Goal: Information Seeking & Learning: Learn about a topic

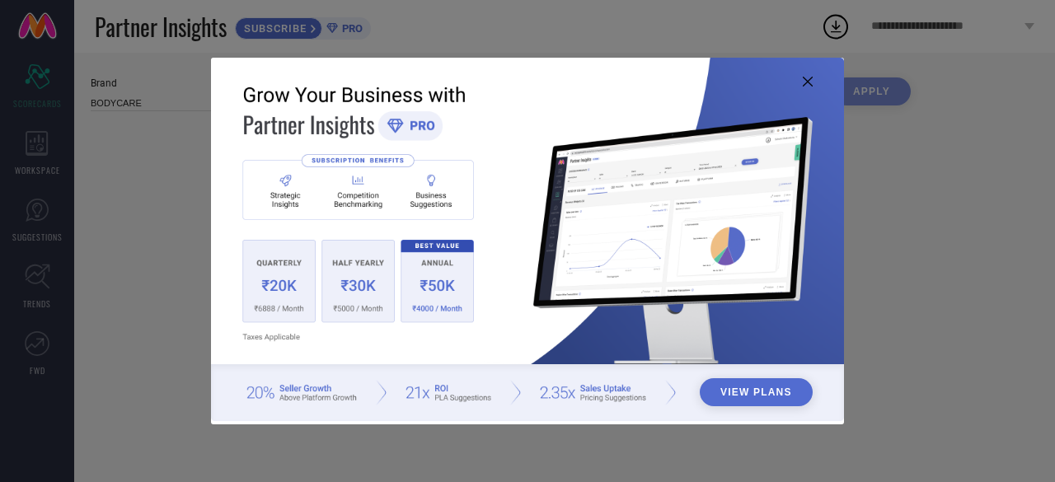
type input "All"
click at [803, 86] on icon at bounding box center [808, 82] width 10 height 10
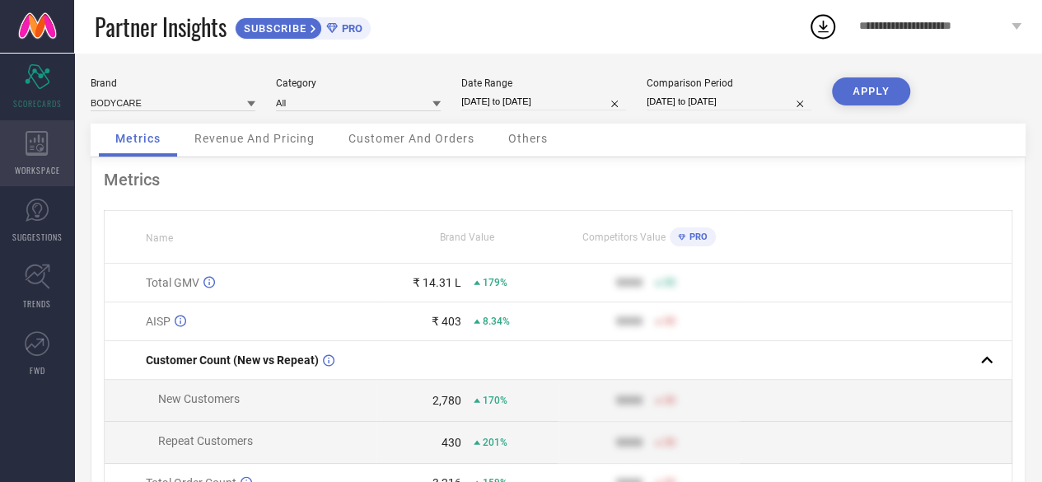
click at [49, 164] on span "WORKSPACE" at bounding box center [37, 170] width 45 height 12
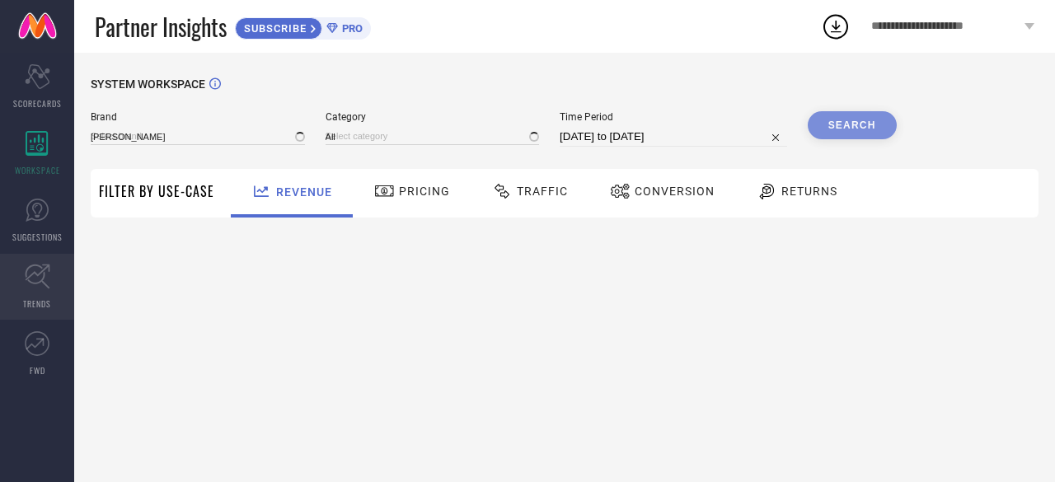
click at [44, 283] on icon at bounding box center [37, 277] width 25 height 25
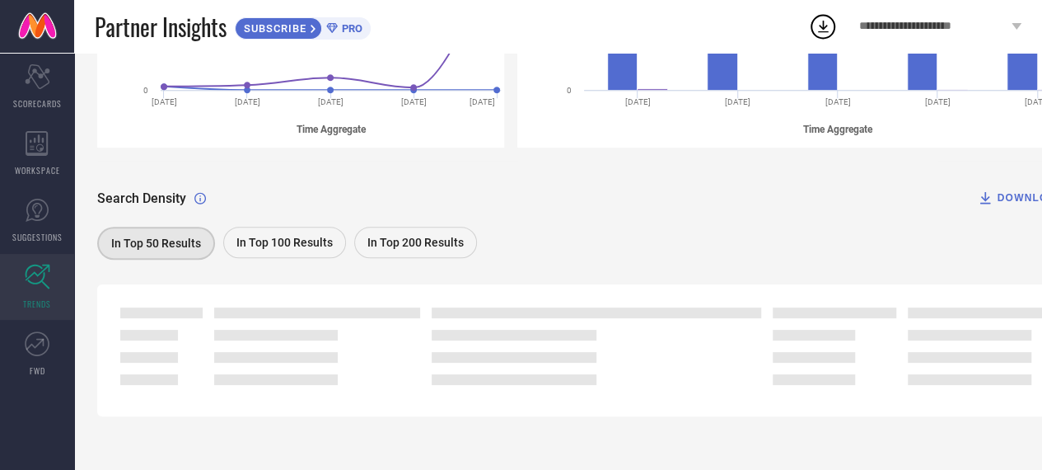
scroll to position [415, 0]
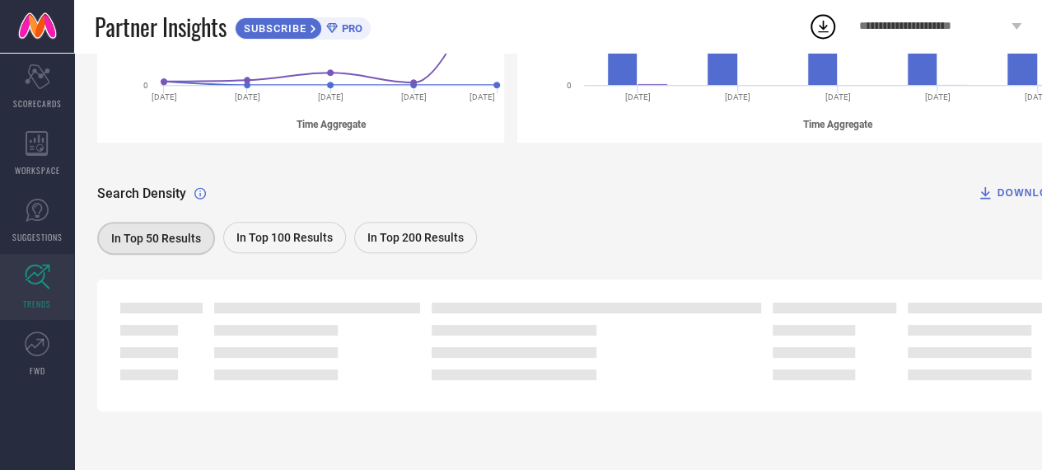
click at [599, 218] on div "Search Density DOWNLOAD In Top 50 Results In Top 100 Results In Top 200 Results" at bounding box center [595, 207] width 996 height 103
click at [611, 156] on div "Search Density DOWNLOAD In Top 50 Results In Top 100 Results In Top 200 Results" at bounding box center [595, 207] width 996 height 103
click at [45, 344] on icon at bounding box center [37, 343] width 25 height 25
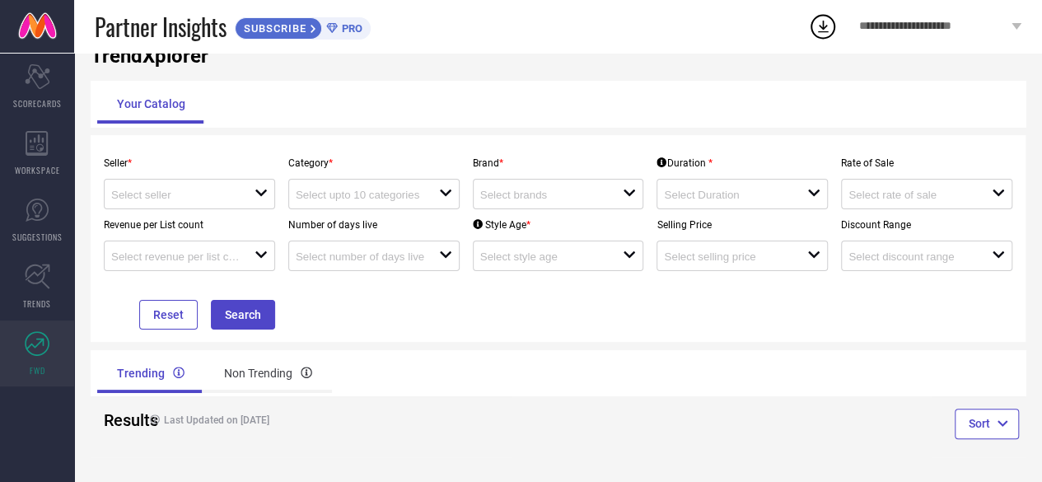
scroll to position [46, 0]
click at [35, 294] on link "TRENDS" at bounding box center [37, 287] width 74 height 66
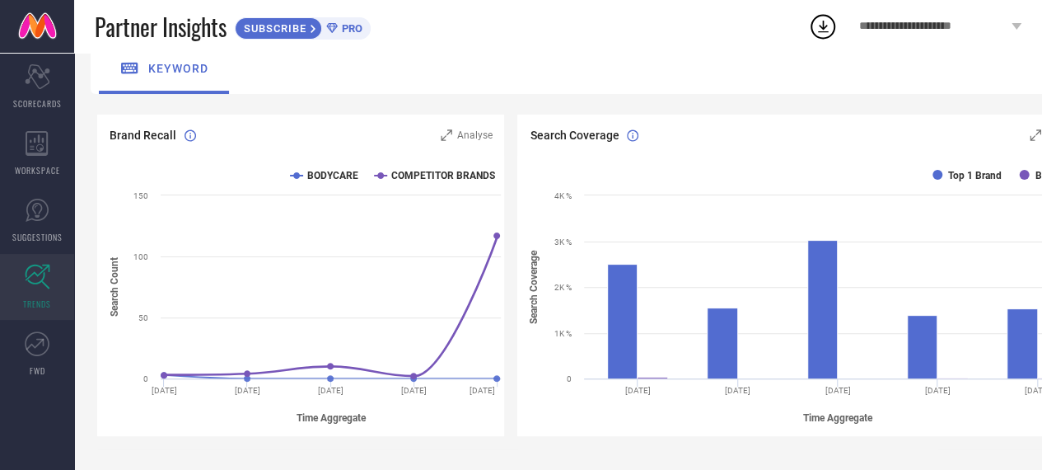
scroll to position [415, 0]
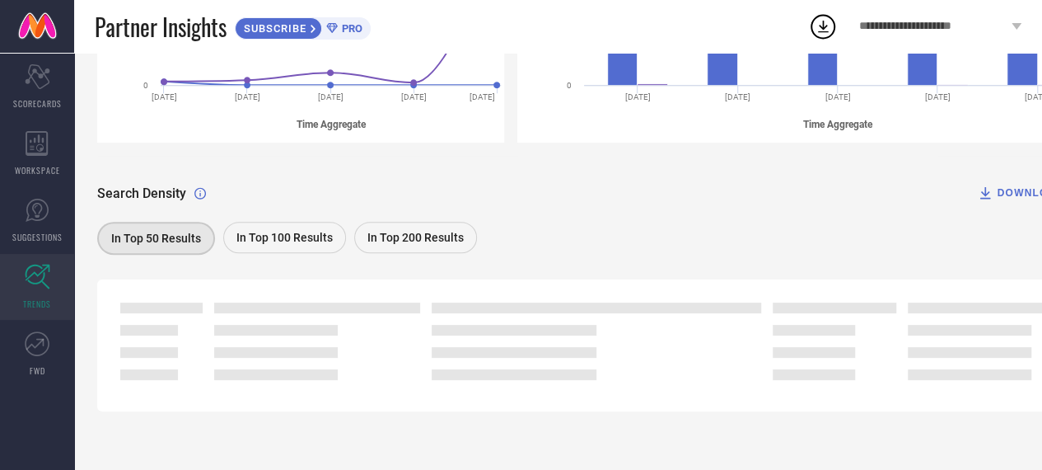
click at [281, 235] on span "In Top 100 Results" at bounding box center [284, 237] width 96 height 13
click at [189, 235] on span "In Top 50 Results" at bounding box center [155, 237] width 90 height 13
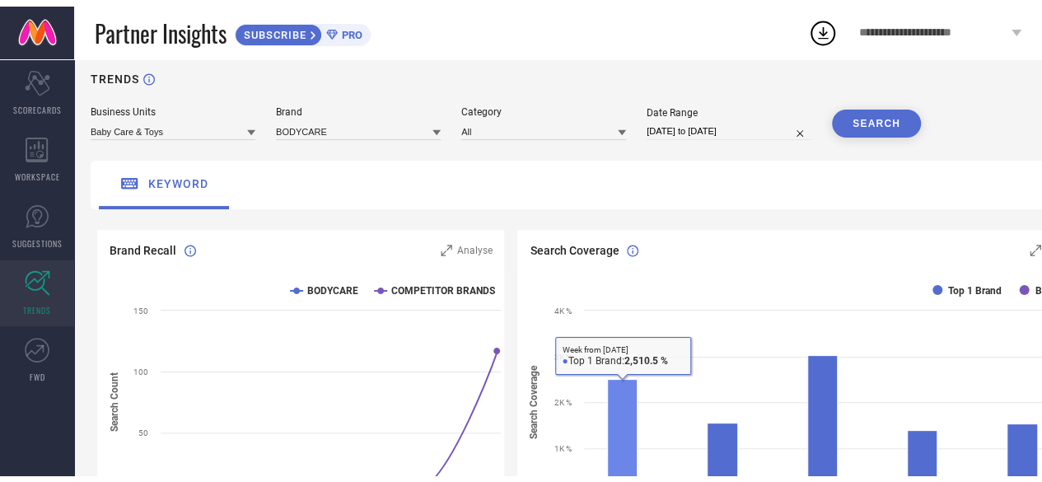
scroll to position [0, 0]
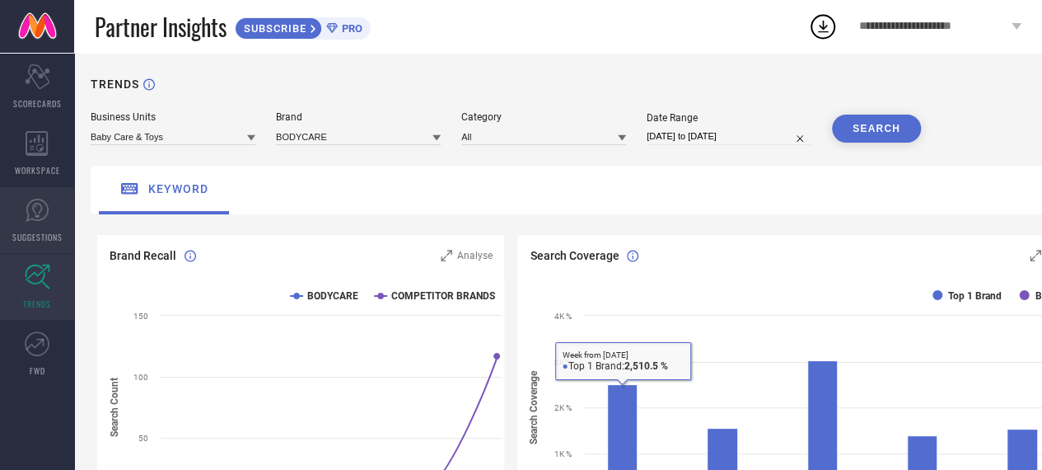
click at [46, 216] on icon at bounding box center [37, 210] width 23 height 23
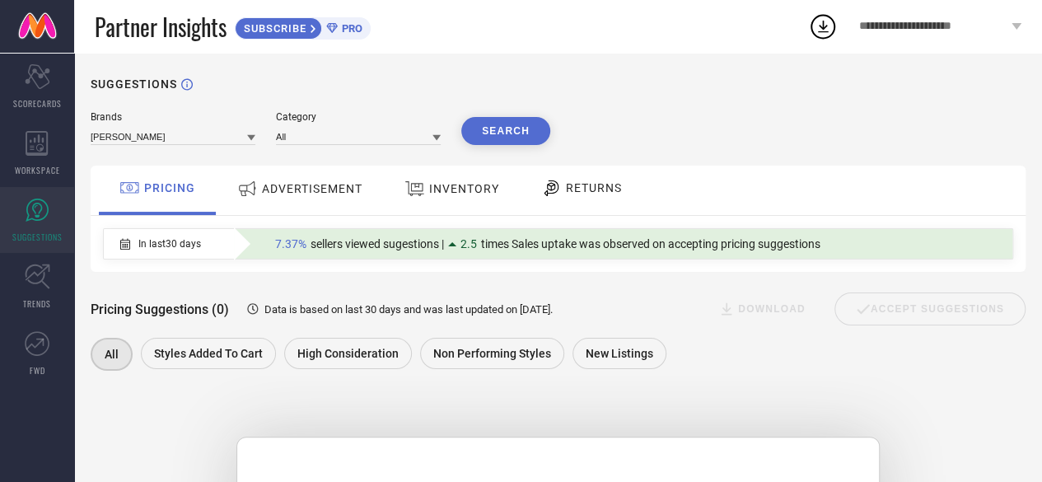
click at [311, 187] on span "ADVERTISEMENT" at bounding box center [312, 188] width 101 height 13
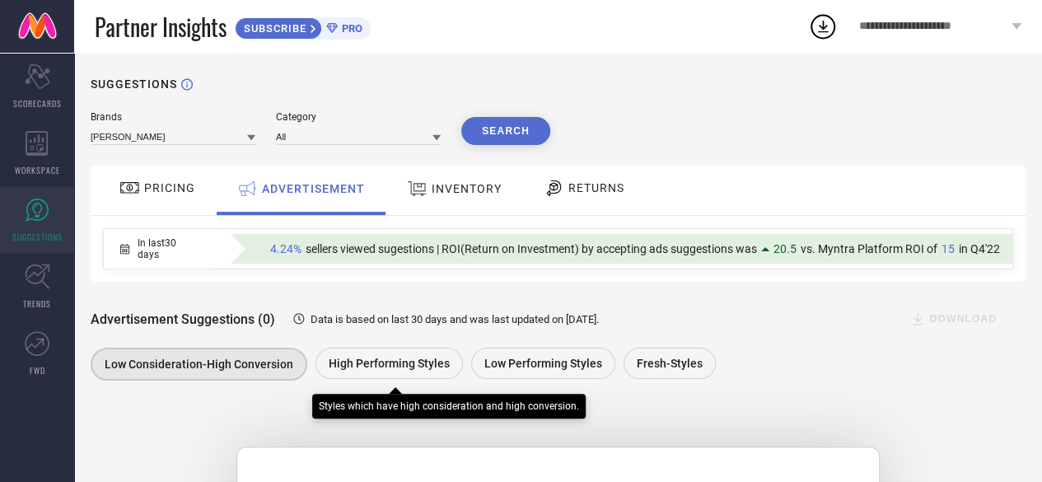
click at [376, 389] on div "Styles which have high consideration and high conversion." at bounding box center [449, 402] width 274 height 33
click at [409, 366] on span "High Performing Styles" at bounding box center [389, 363] width 121 height 13
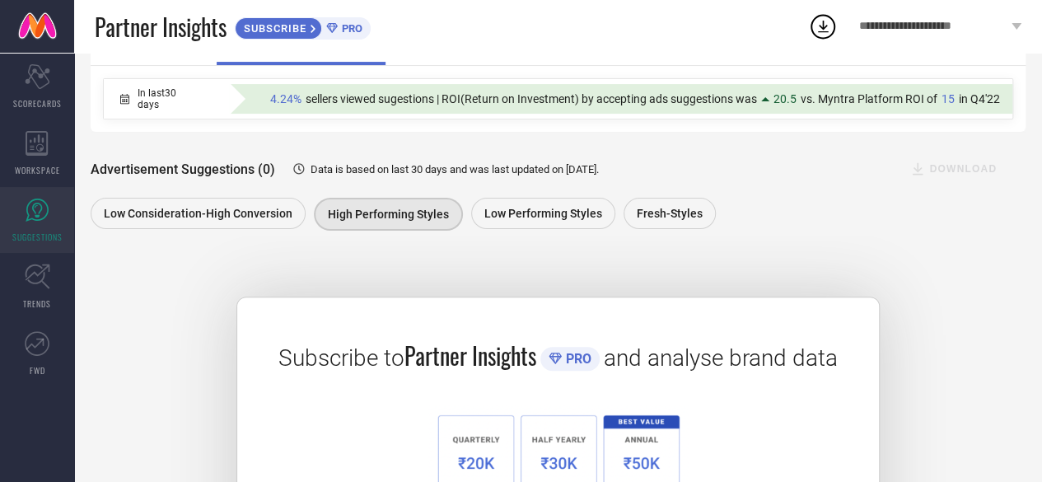
scroll to position [145, 0]
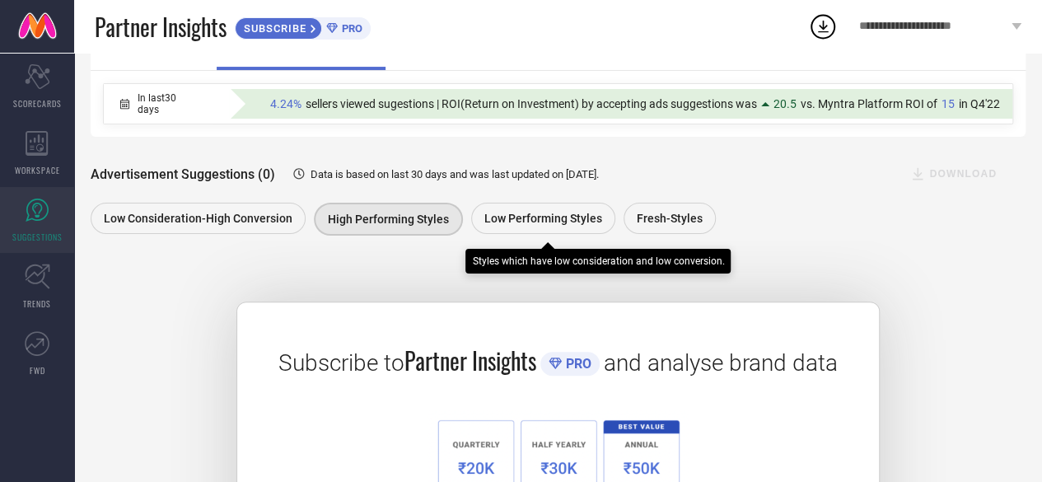
click at [523, 225] on span "Low Performing Styles" at bounding box center [544, 218] width 118 height 13
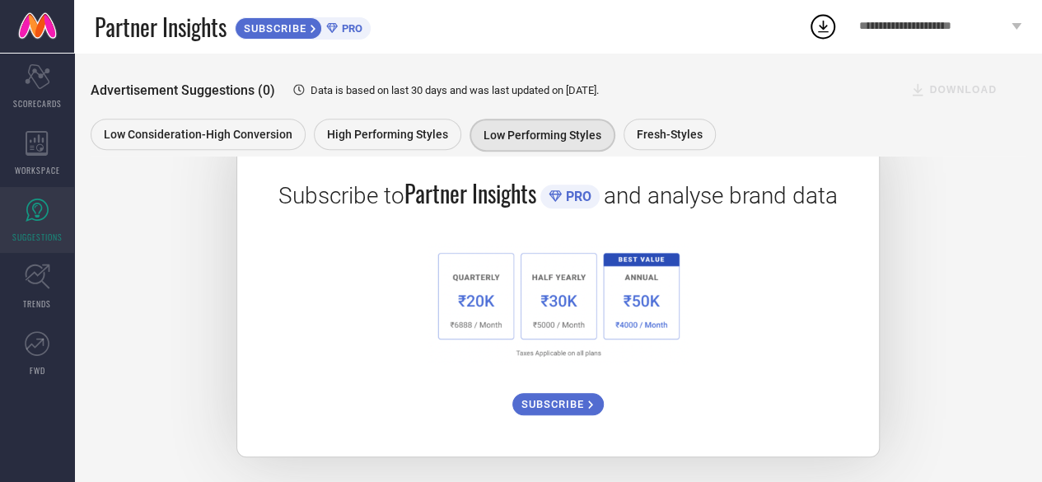
scroll to position [0, 0]
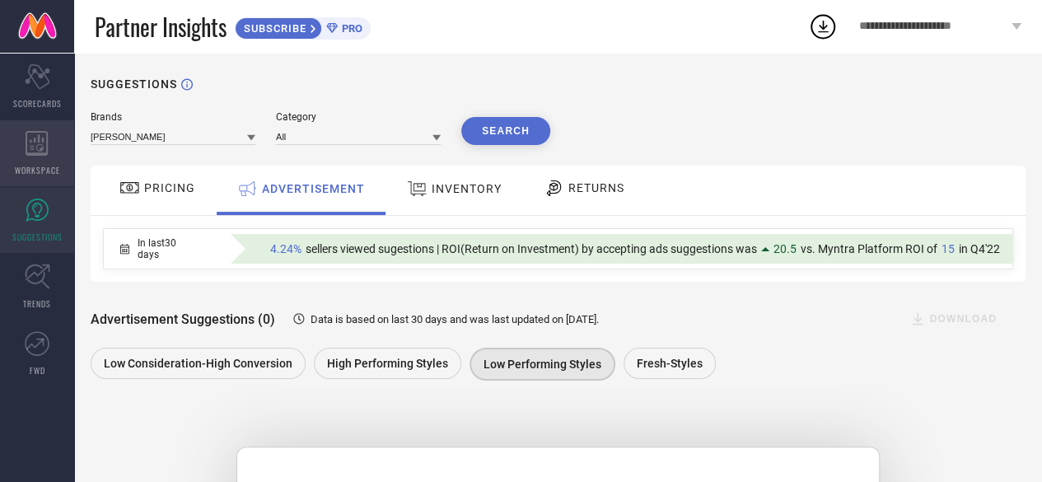
click at [16, 171] on span "WORKSPACE" at bounding box center [37, 170] width 45 height 12
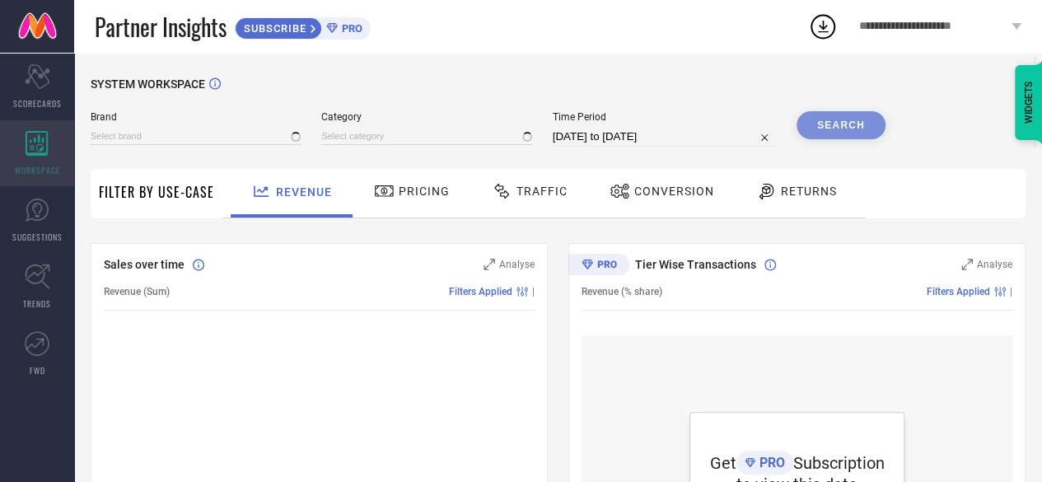
type input "[PERSON_NAME]"
type input "All"
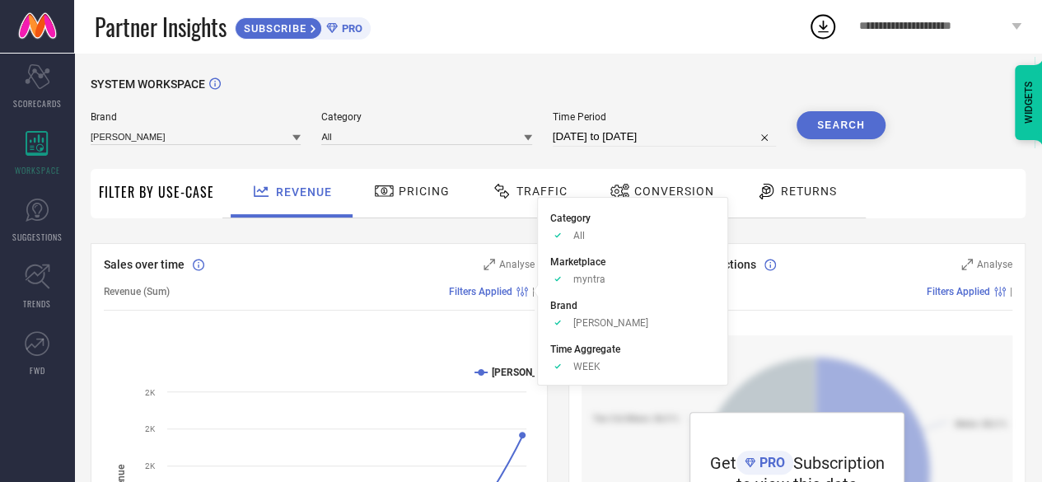
click at [655, 220] on li "Category Approve /Deselected All" at bounding box center [632, 225] width 165 height 31
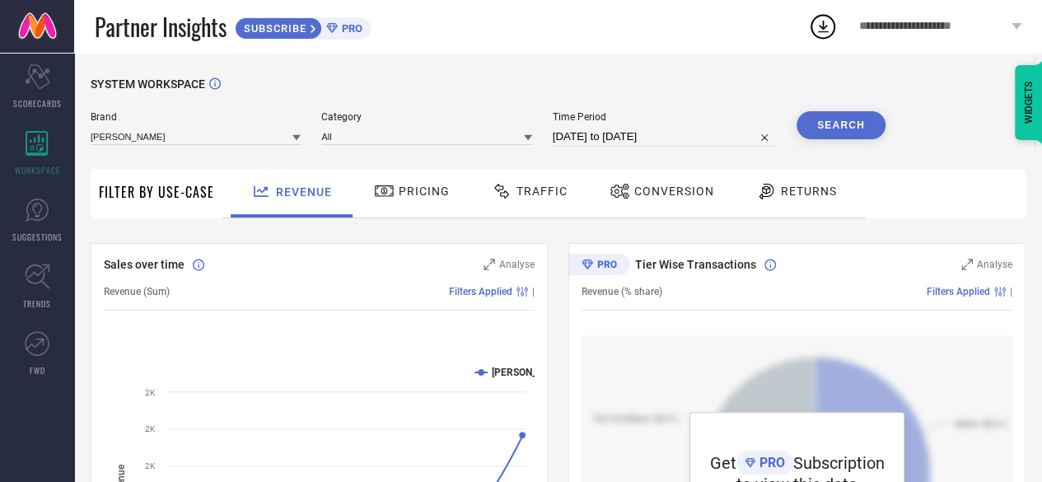
click at [420, 199] on div "Pricing" at bounding box center [412, 191] width 84 height 28
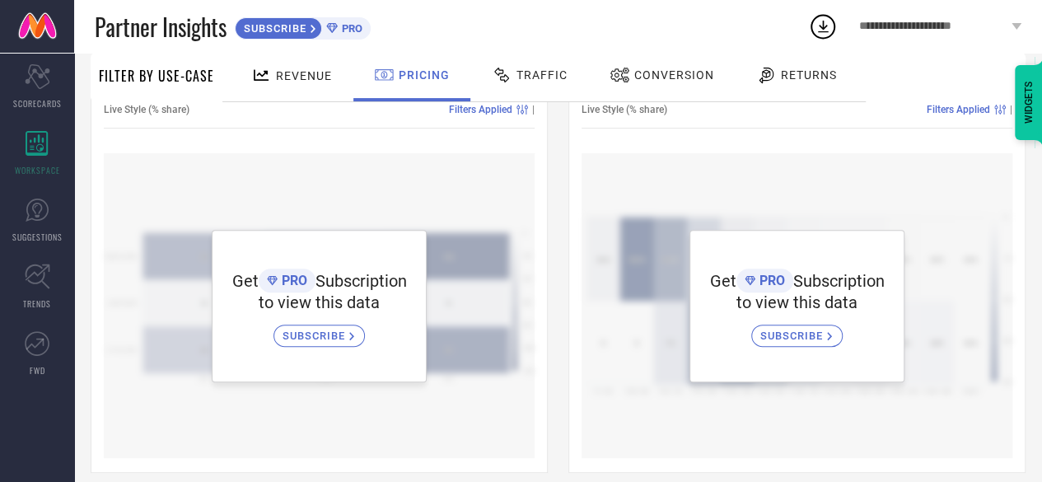
scroll to position [3, 0]
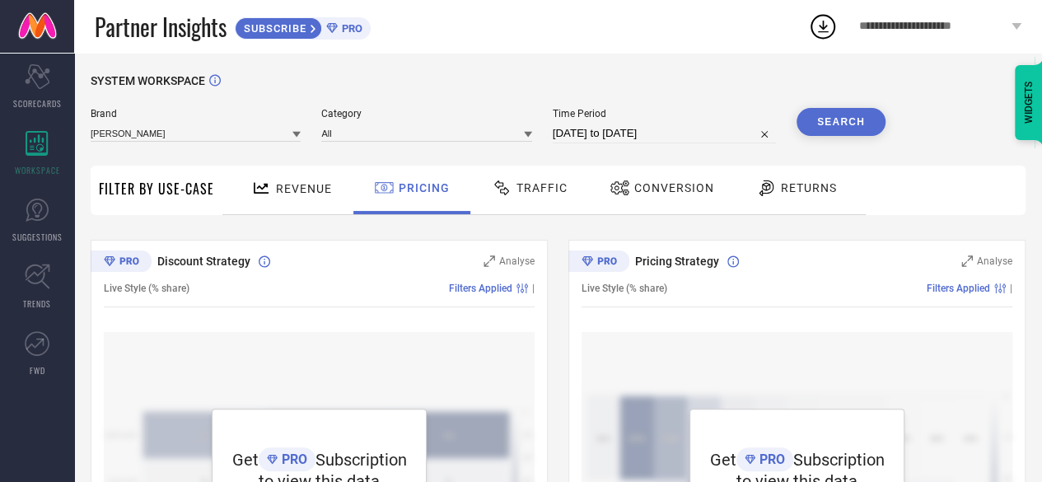
click at [516, 205] on div "Traffic" at bounding box center [529, 190] width 117 height 49
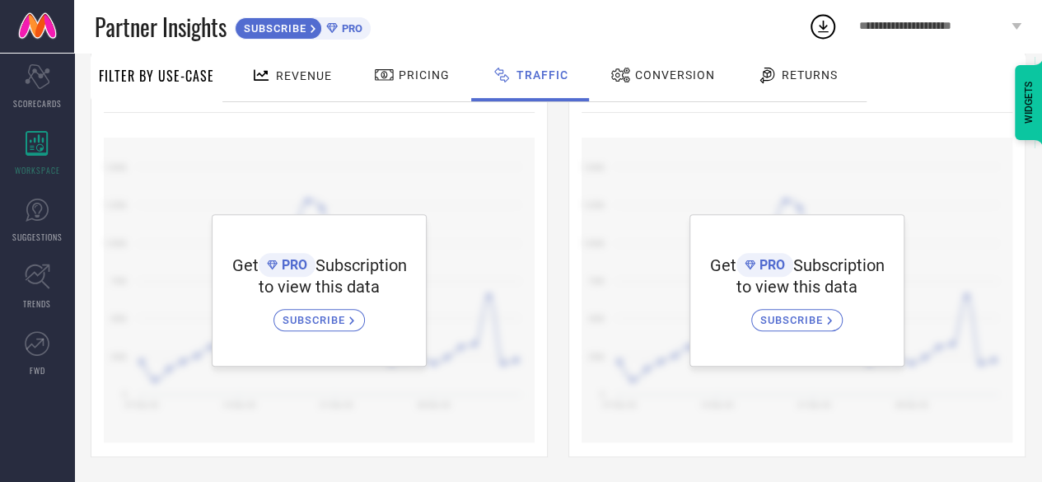
scroll to position [0, 0]
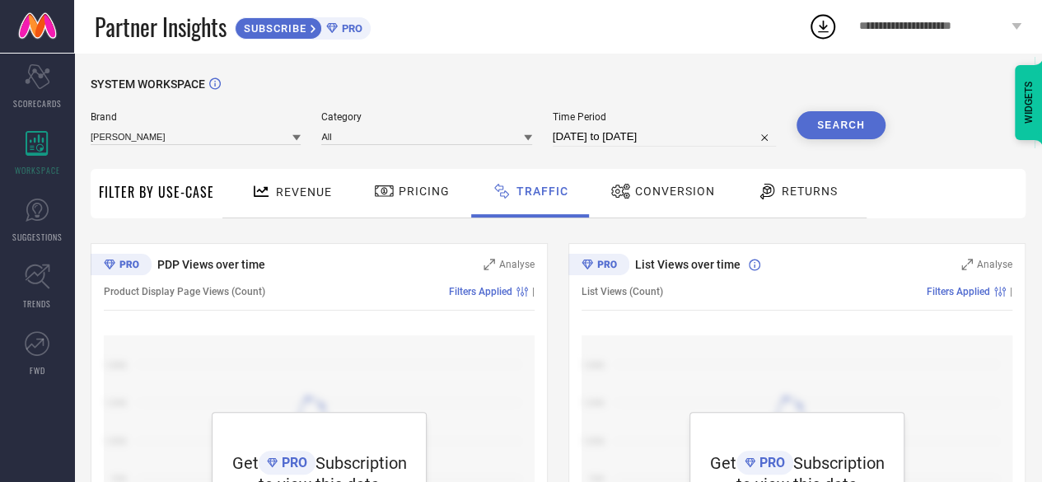
click at [653, 184] on div "Conversion" at bounding box center [662, 191] width 113 height 28
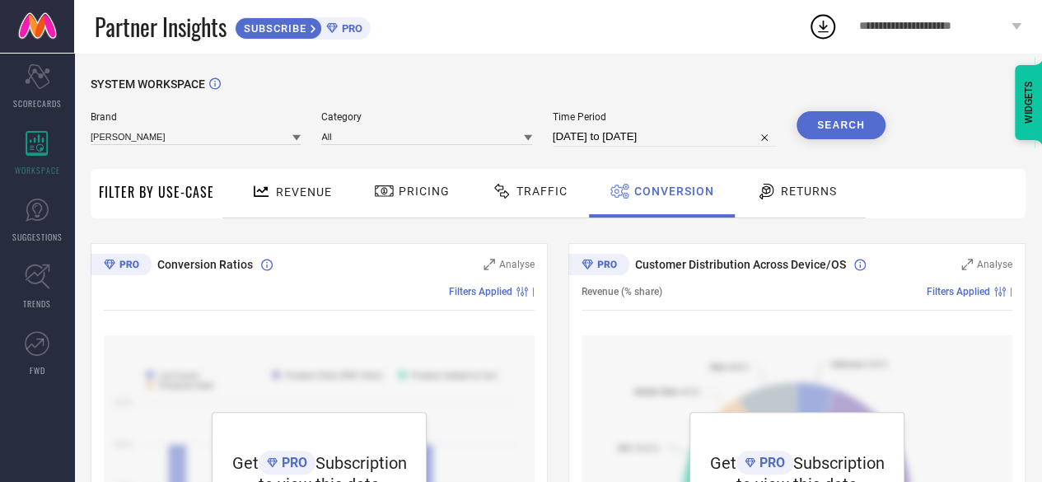
click at [791, 200] on div "Returns" at bounding box center [796, 191] width 89 height 28
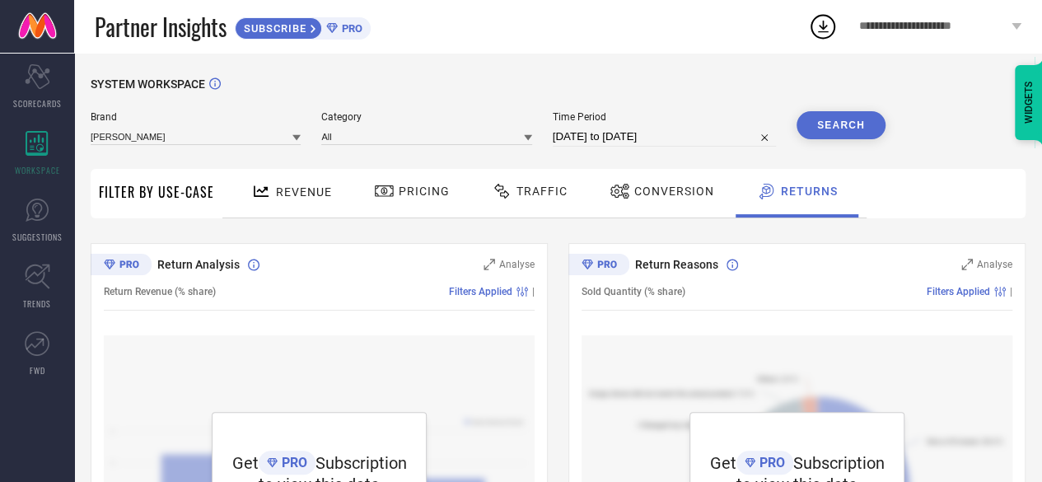
click at [165, 190] on span "Filter By Use-Case" at bounding box center [156, 192] width 115 height 20
click at [33, 230] on link "SUGGESTIONS" at bounding box center [37, 220] width 74 height 66
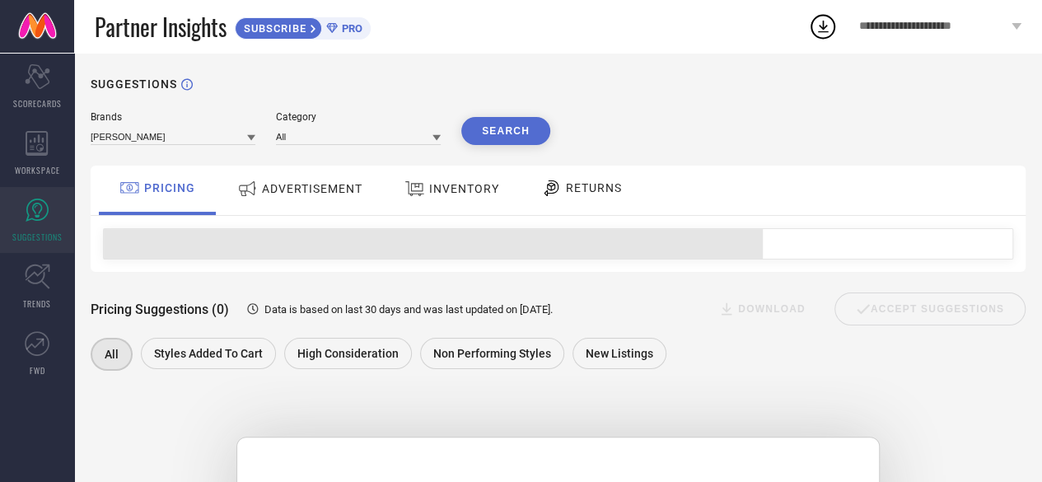
click at [478, 195] on span "INVENTORY" at bounding box center [464, 188] width 70 height 13
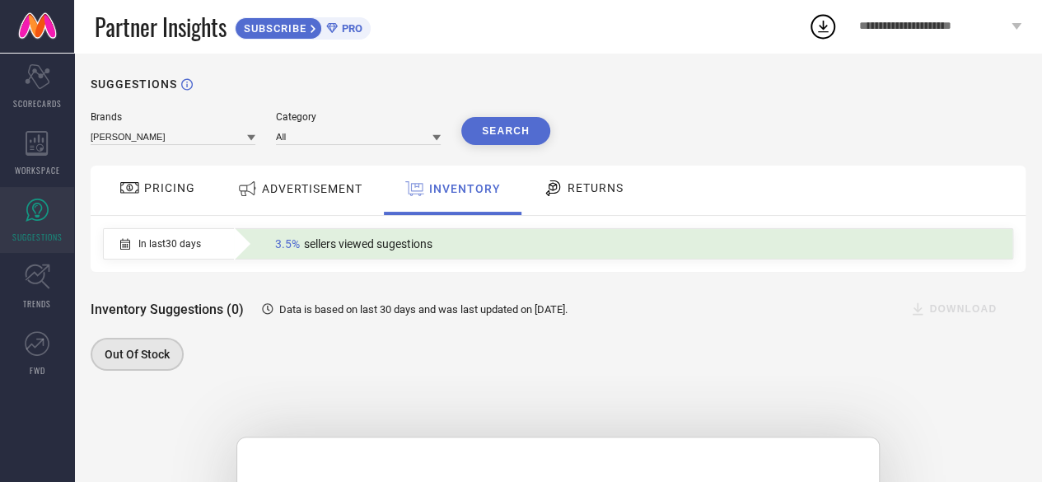
click at [581, 201] on div "RETURNS" at bounding box center [583, 188] width 89 height 28
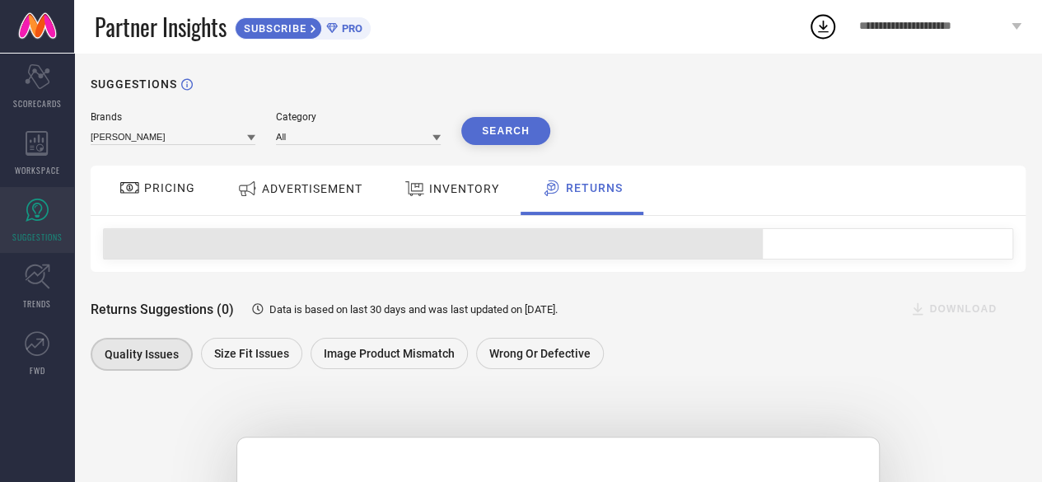
click at [270, 195] on span "ADVERTISEMENT" at bounding box center [312, 188] width 101 height 13
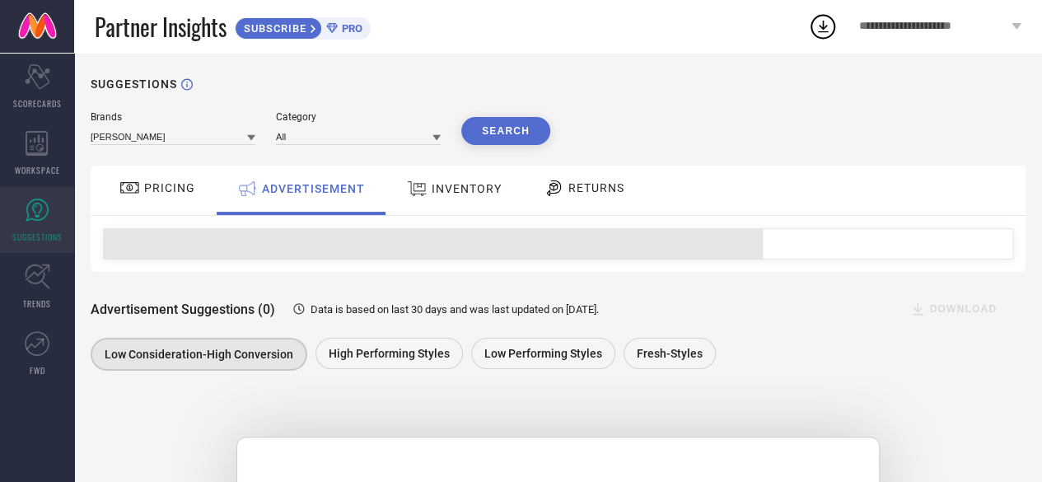
click at [151, 193] on span "PRICING" at bounding box center [169, 187] width 51 height 13
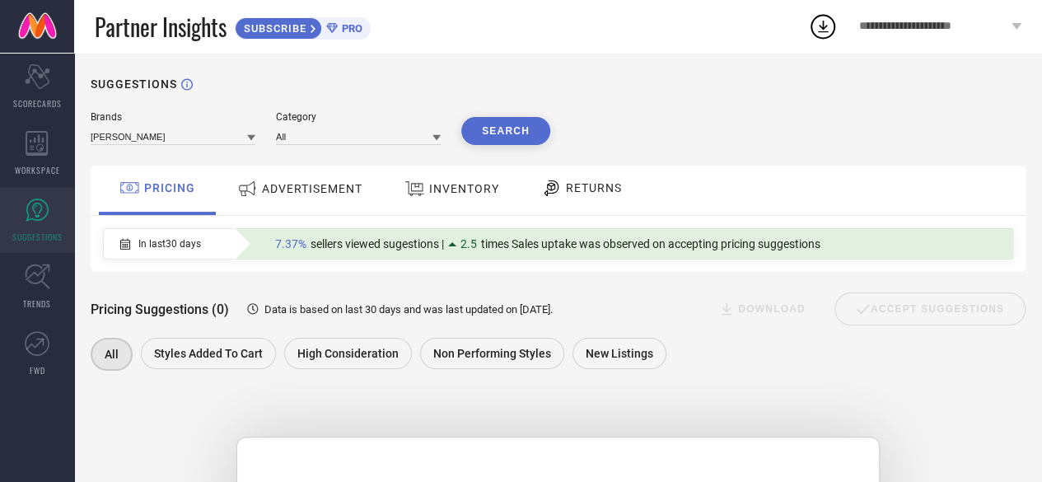
click at [669, 110] on div "SUGGESTIONS Brands [PERSON_NAME] Category All Search PRICING ADVERTISEMENT INVE…" at bounding box center [558, 419] width 968 height 732
click at [32, 91] on div "Scorecard SCORECARDS" at bounding box center [37, 87] width 74 height 66
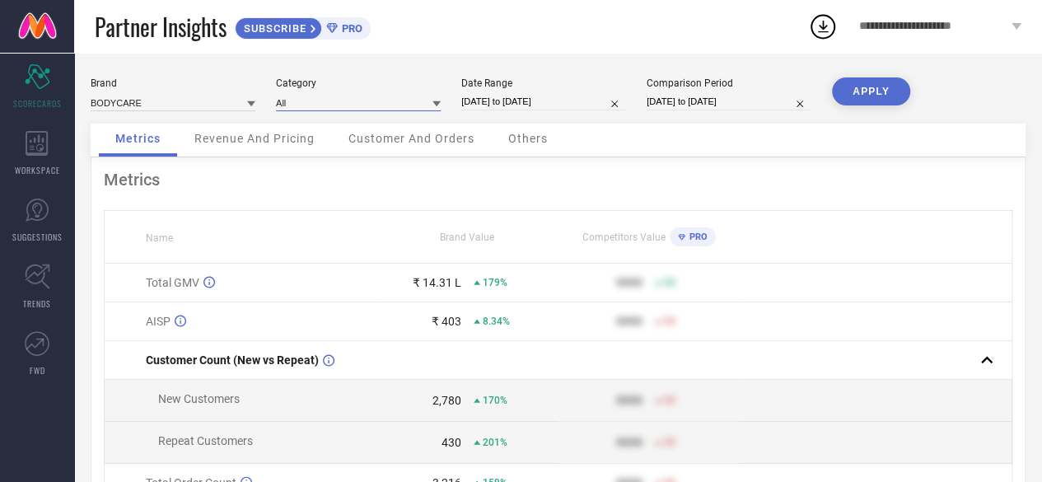
click at [315, 104] on input at bounding box center [358, 102] width 165 height 17
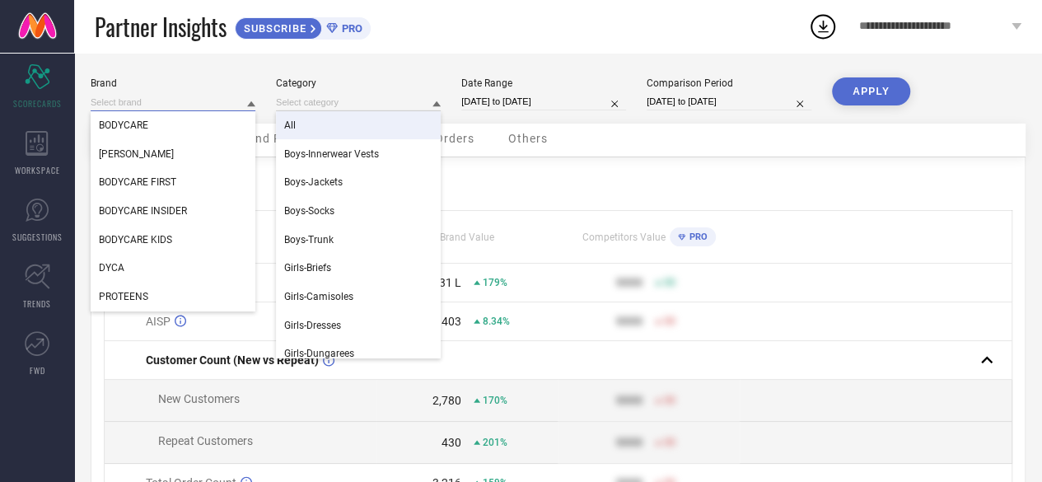
click at [212, 100] on input at bounding box center [173, 102] width 165 height 17
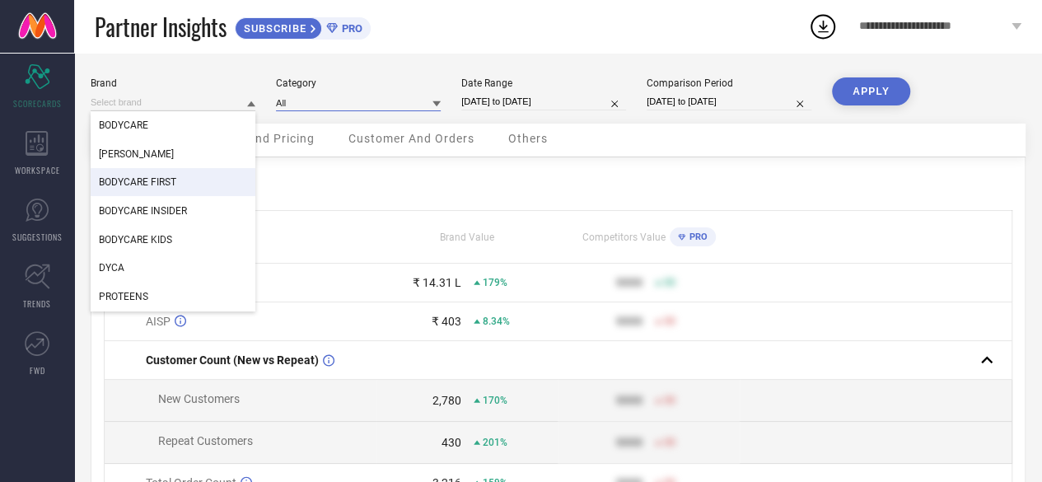
click at [327, 109] on input at bounding box center [358, 102] width 165 height 17
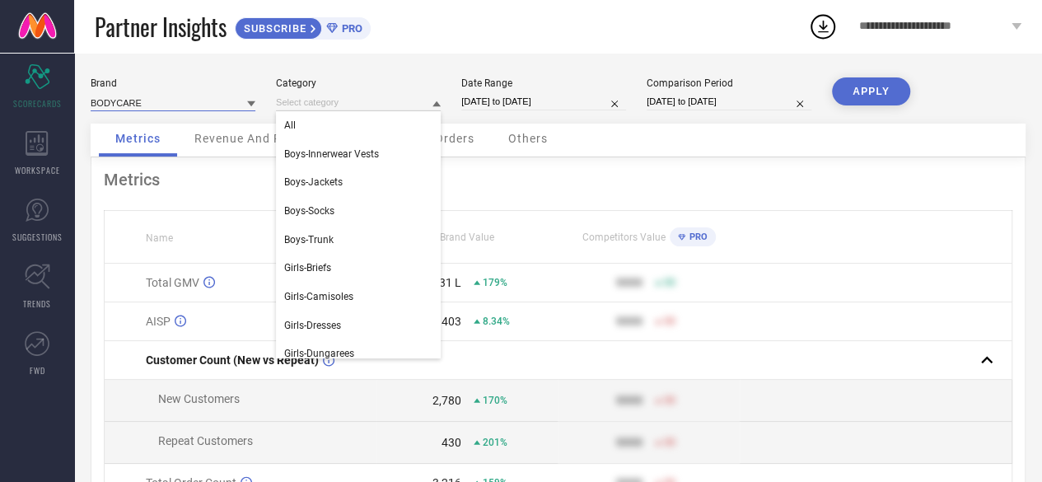
click at [227, 96] on input at bounding box center [173, 102] width 165 height 17
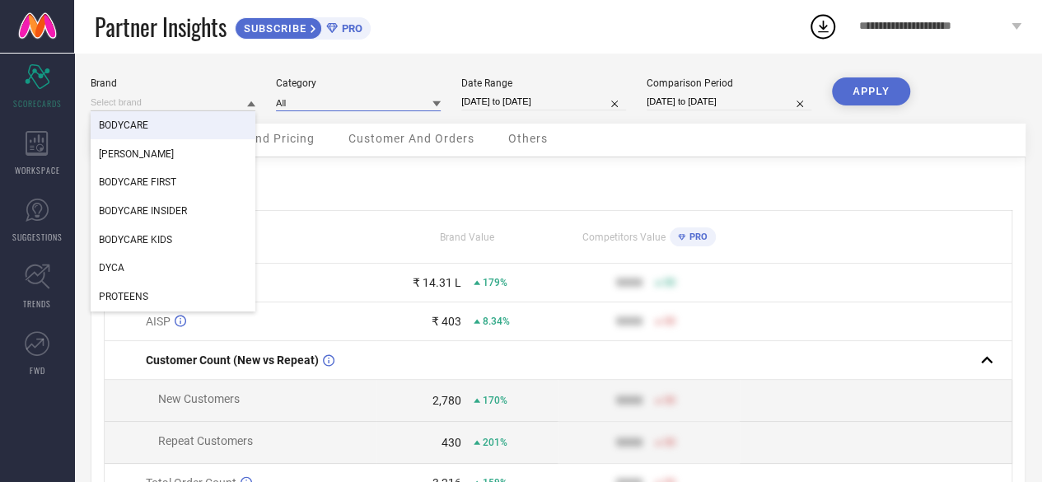
click at [329, 106] on input at bounding box center [358, 102] width 165 height 17
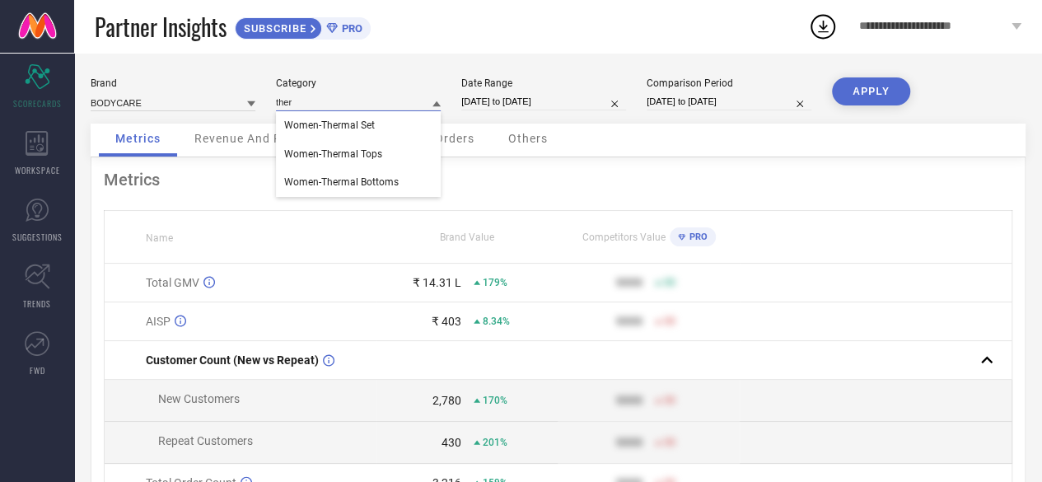
type input "therm"
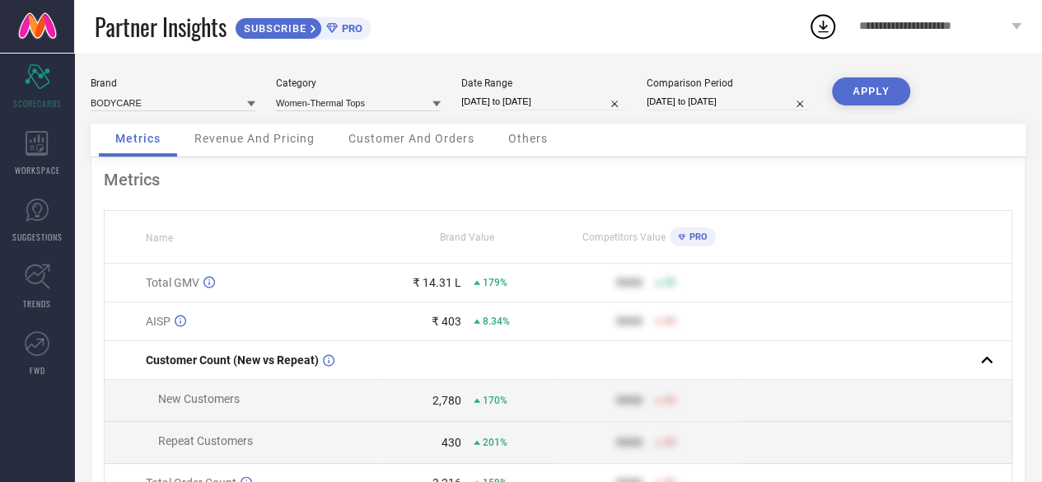
click at [890, 92] on button "APPLY" at bounding box center [871, 91] width 78 height 28
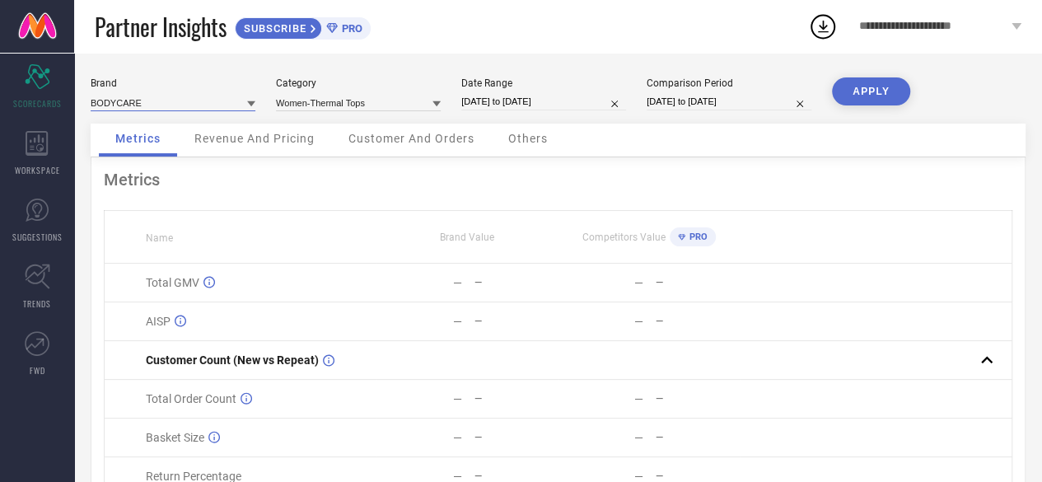
click at [211, 103] on input at bounding box center [173, 102] width 165 height 17
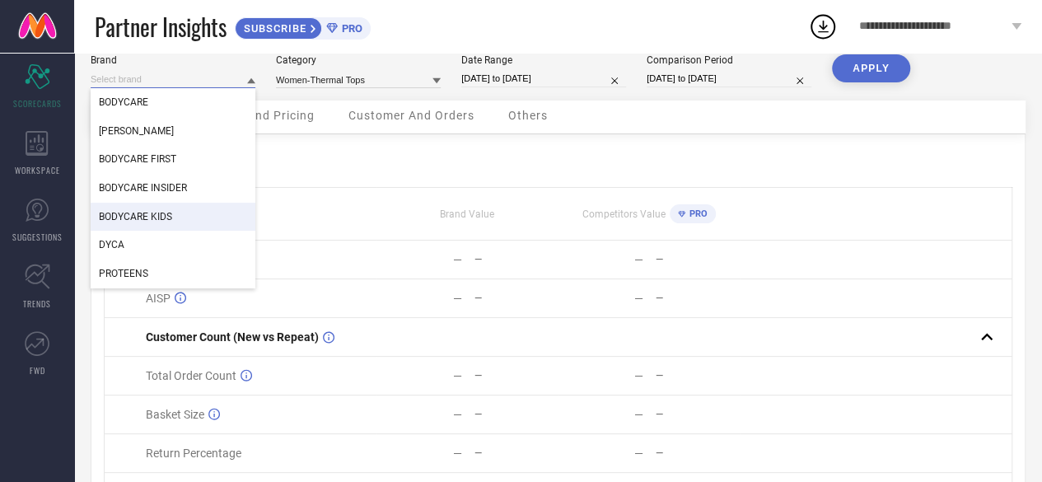
scroll to position [21, 0]
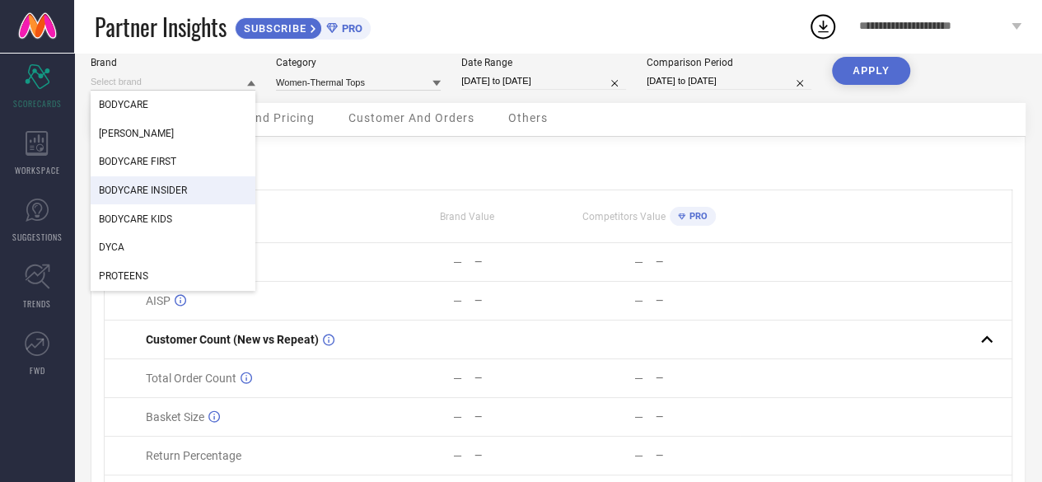
click at [180, 190] on span "BODYCARE INSIDER" at bounding box center [143, 191] width 88 height 12
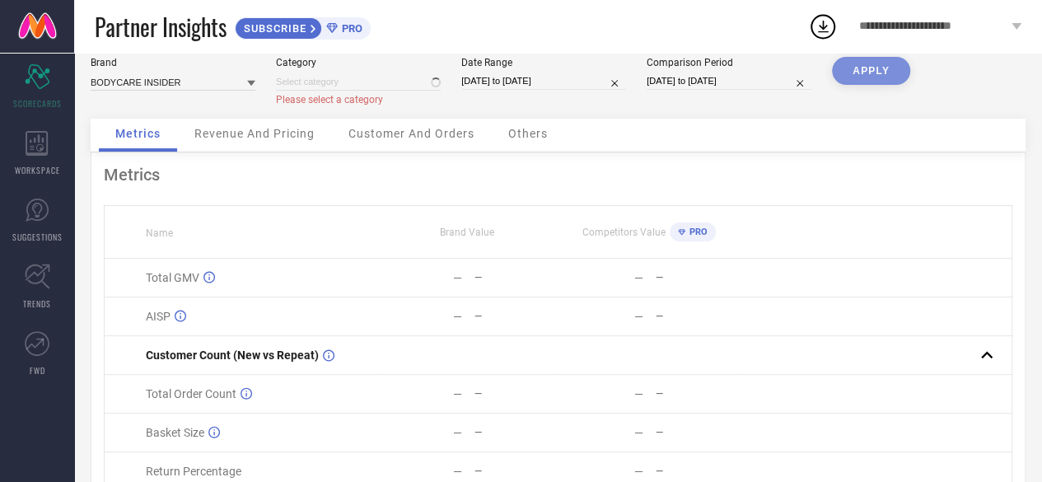
type input "Women-Thermal Tops"
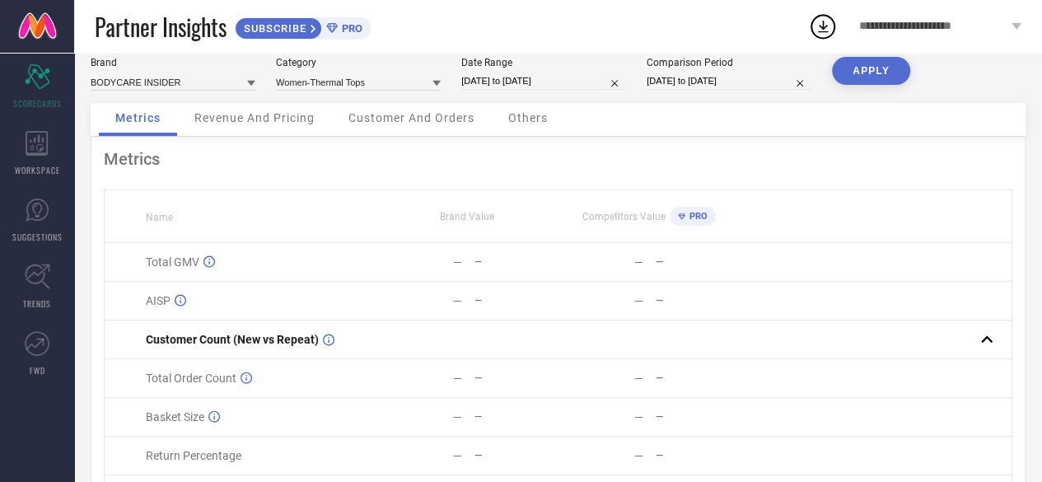
click at [868, 62] on button "APPLY" at bounding box center [871, 71] width 78 height 28
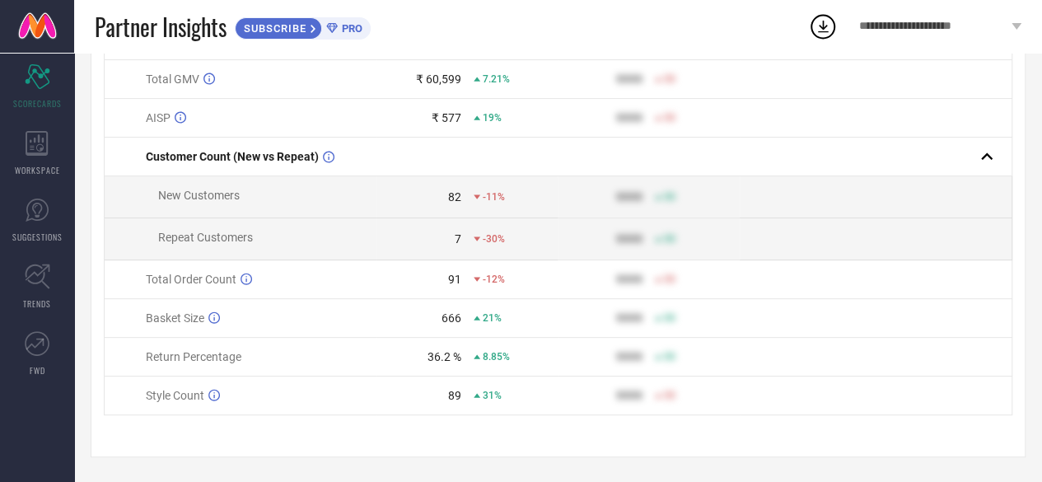
scroll to position [0, 0]
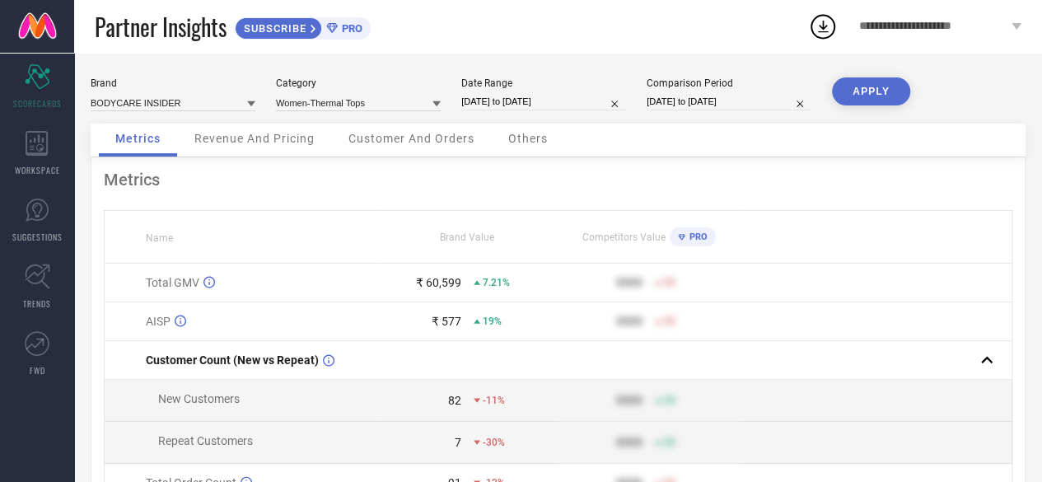
click at [475, 332] on td "₹ 577 19%" at bounding box center [467, 321] width 181 height 39
